Goal: Task Accomplishment & Management: Manage account settings

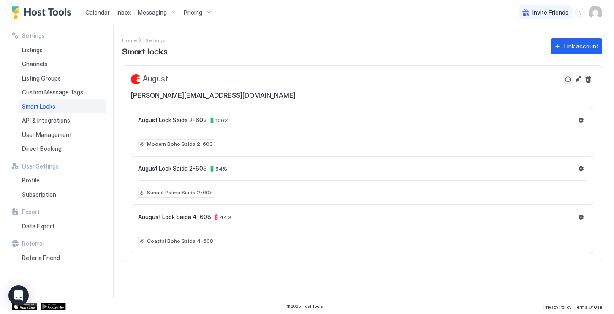
click at [566, 79] on button "Refresh" at bounding box center [568, 79] width 10 height 10
click at [582, 221] on button "Settings" at bounding box center [581, 217] width 10 height 10
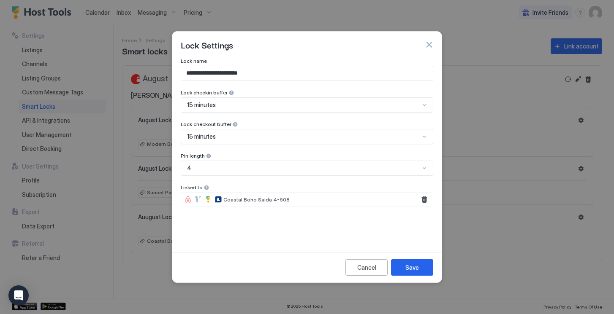
click at [428, 47] on button "button" at bounding box center [429, 45] width 8 height 8
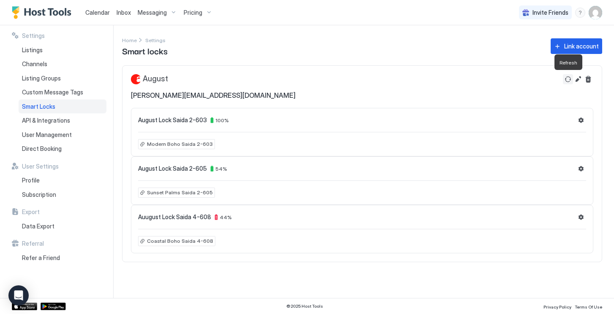
click at [567, 78] on button "Refresh" at bounding box center [568, 79] width 10 height 10
click at [567, 84] on button "Refresh" at bounding box center [568, 79] width 10 height 10
